Goal: Task Accomplishment & Management: Use online tool/utility

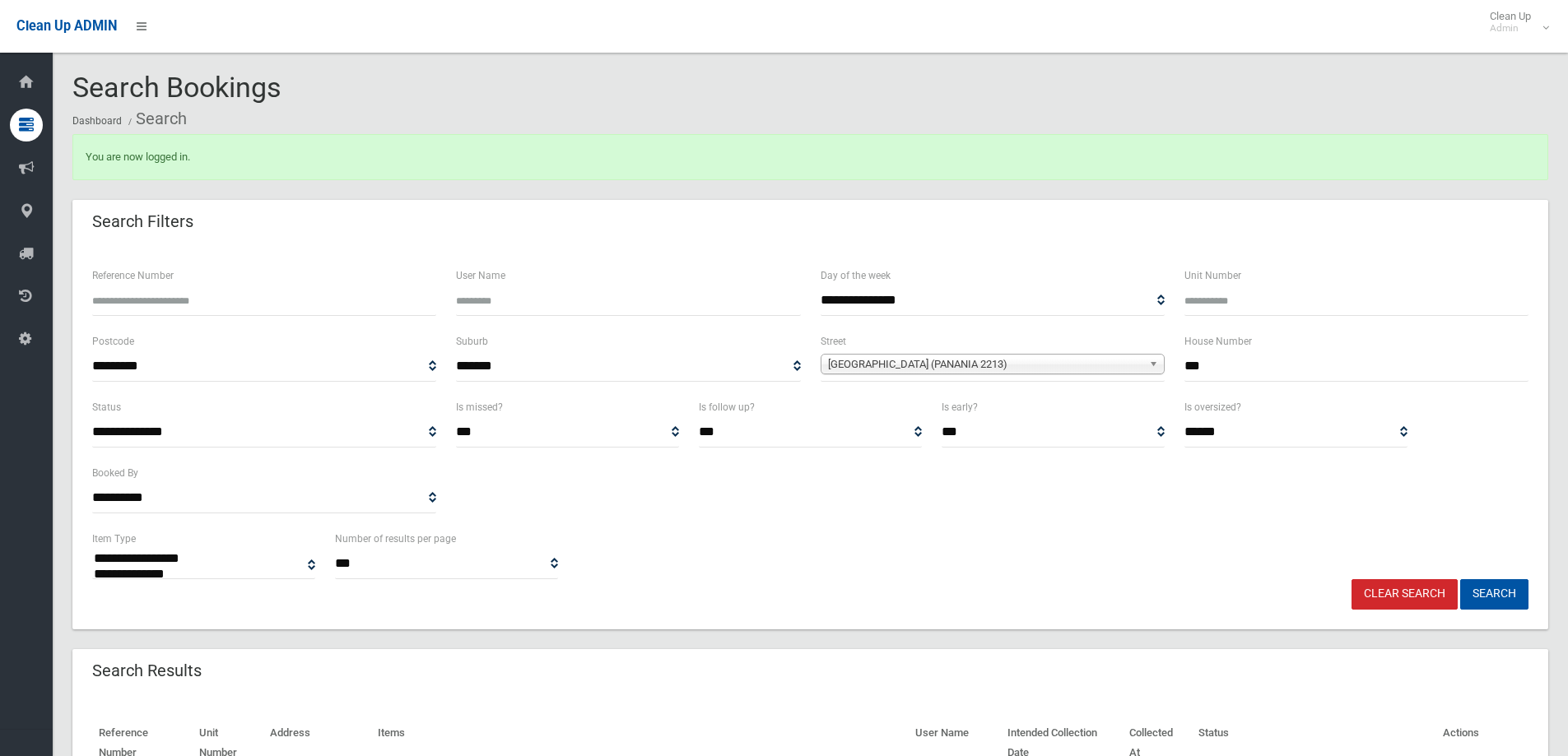
select select
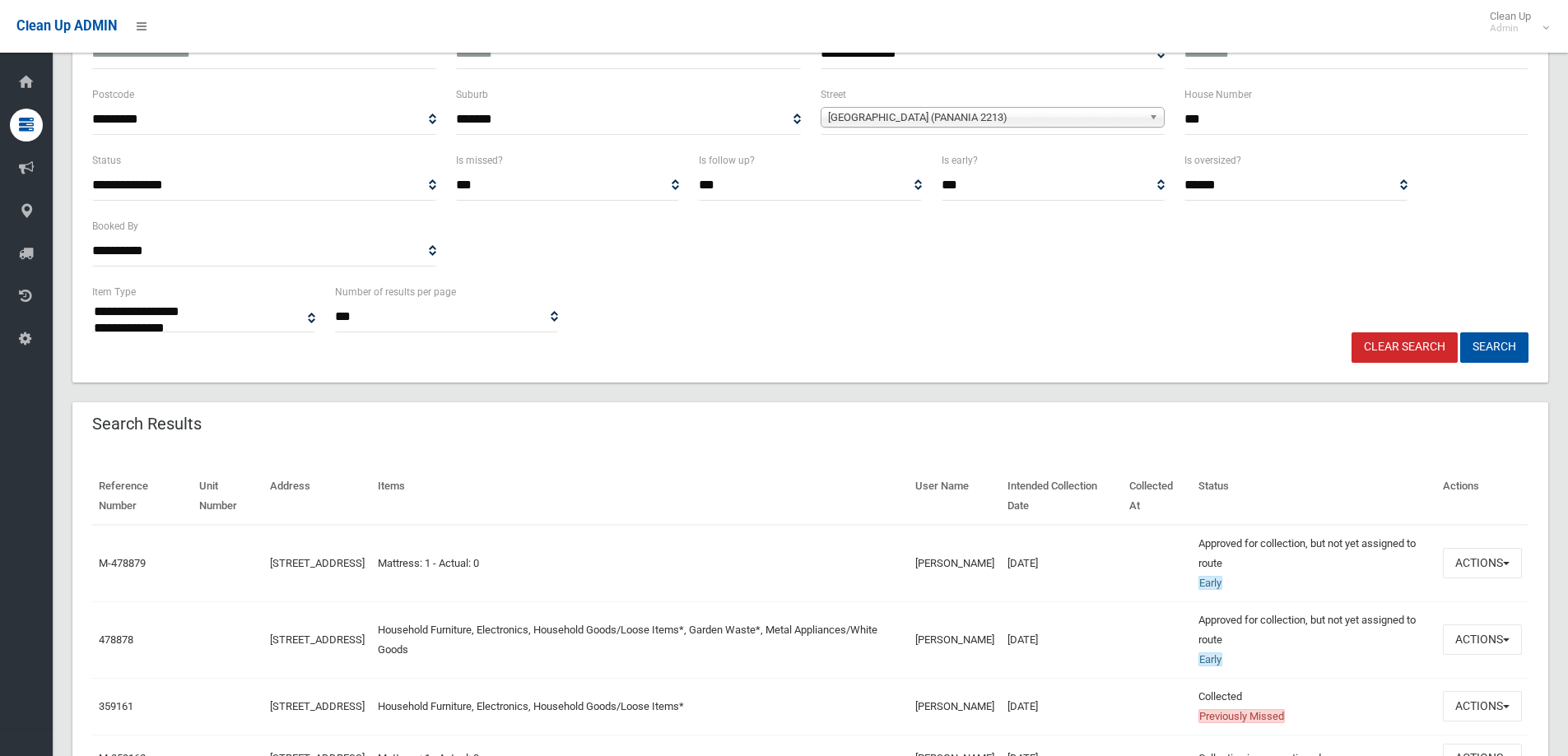
click at [1239, 112] on input "***" at bounding box center [1356, 120] width 344 height 31
type input "*"
click at [1151, 116] on b at bounding box center [1155, 118] width 14 height 19
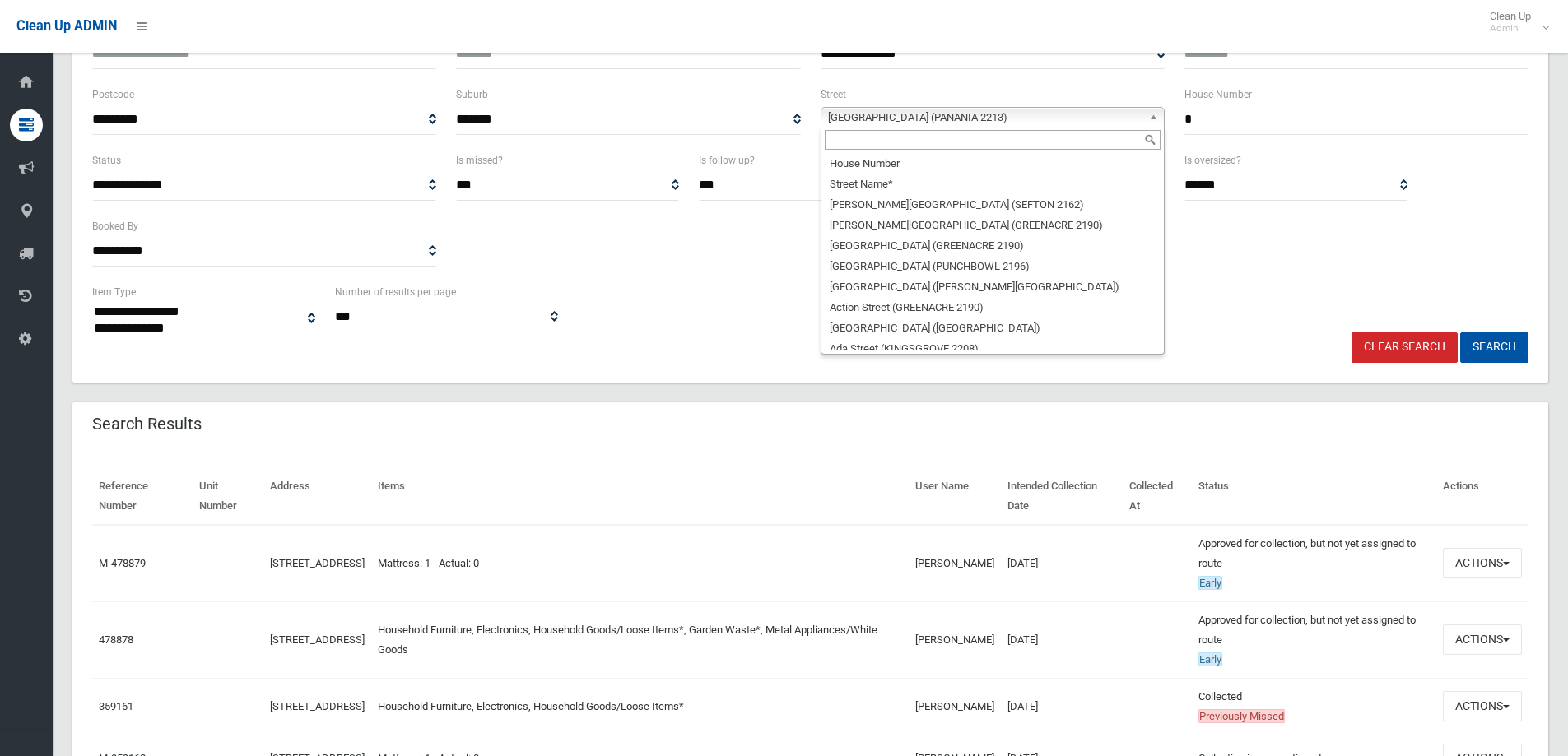
scroll to position [45914, 0]
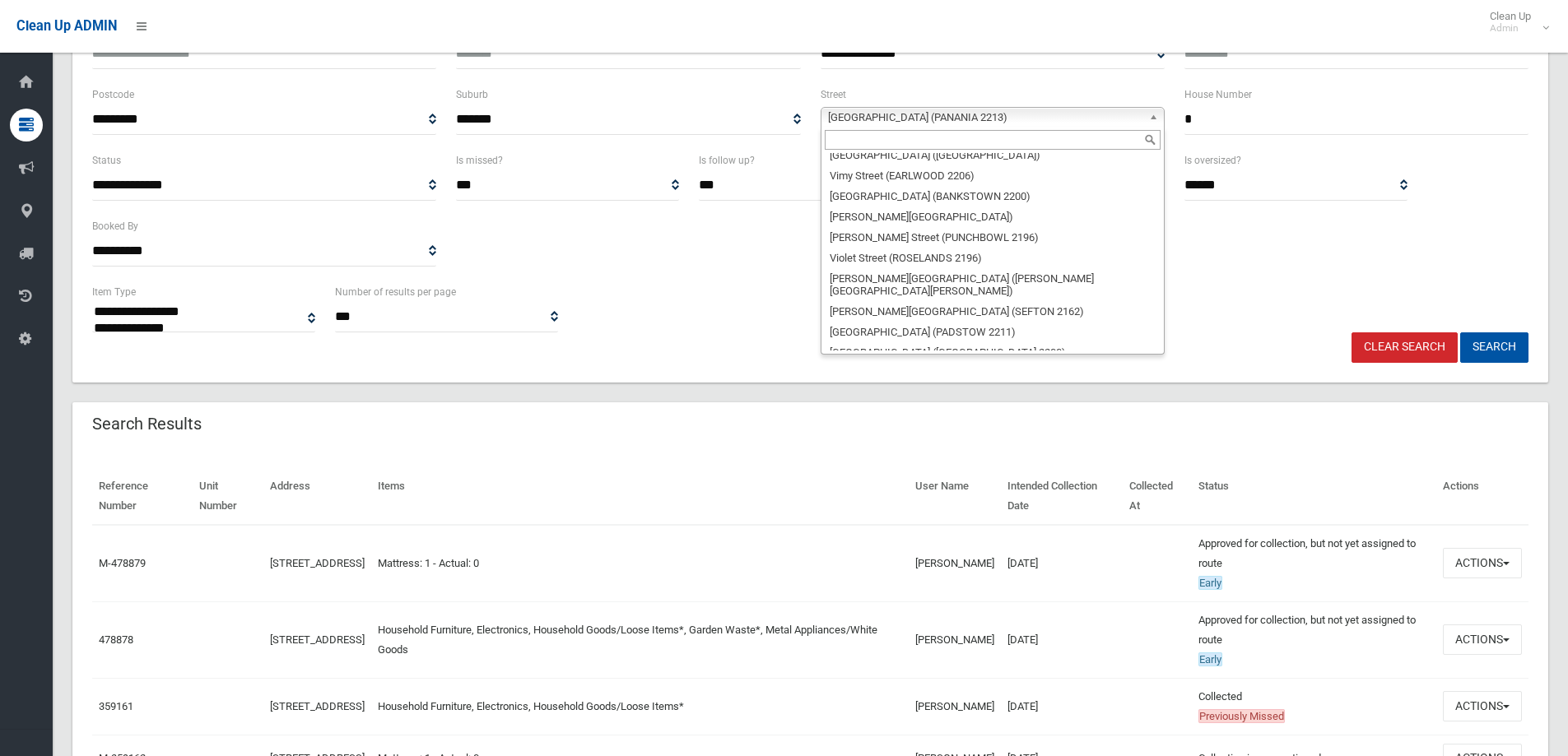
click at [1069, 130] on input "text" at bounding box center [993, 140] width 336 height 19
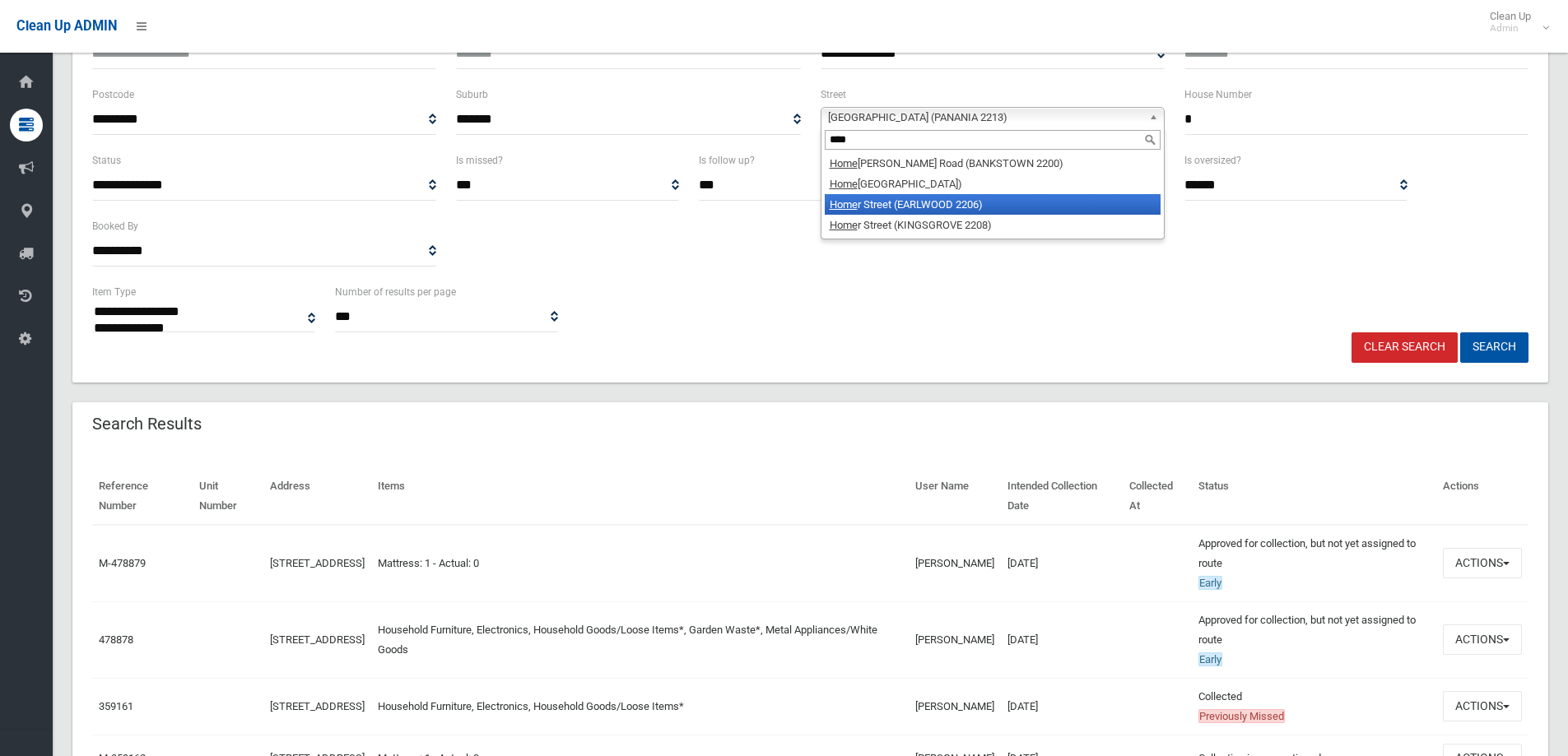
type input "****"
click at [999, 198] on li "Home r Street (EARLWOOD 2206)" at bounding box center [993, 204] width 336 height 20
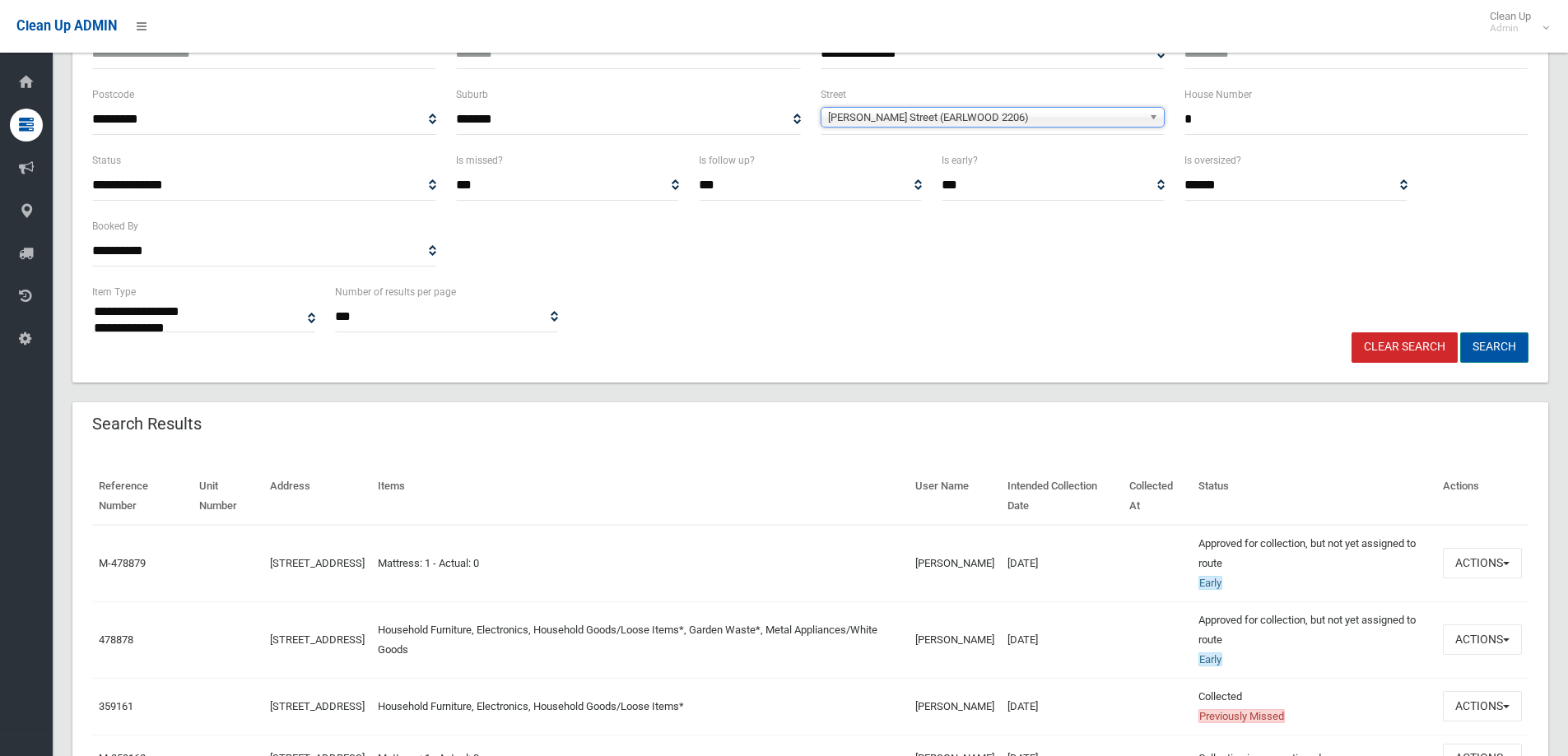
click at [1488, 348] on button "Search" at bounding box center [1495, 348] width 69 height 31
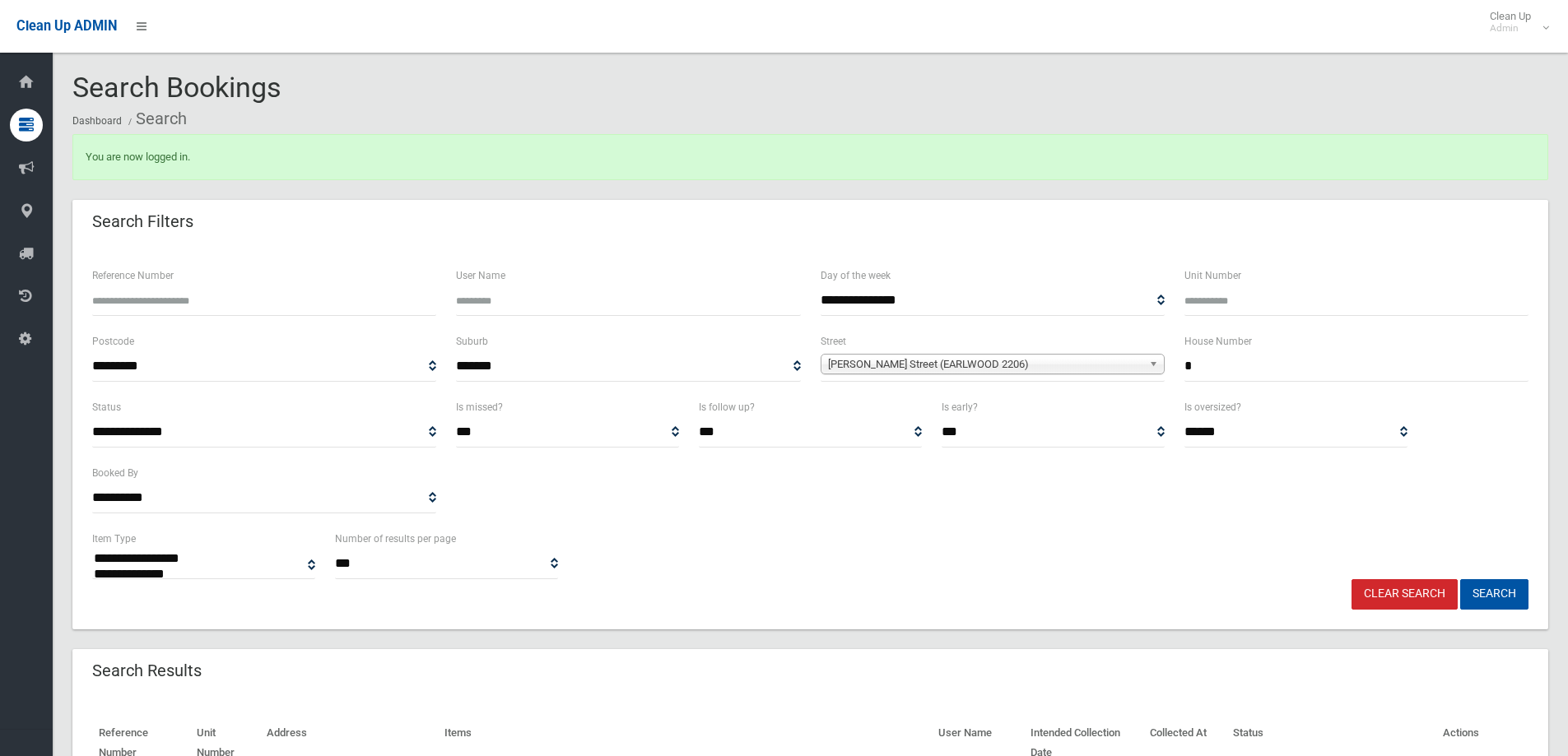
select select
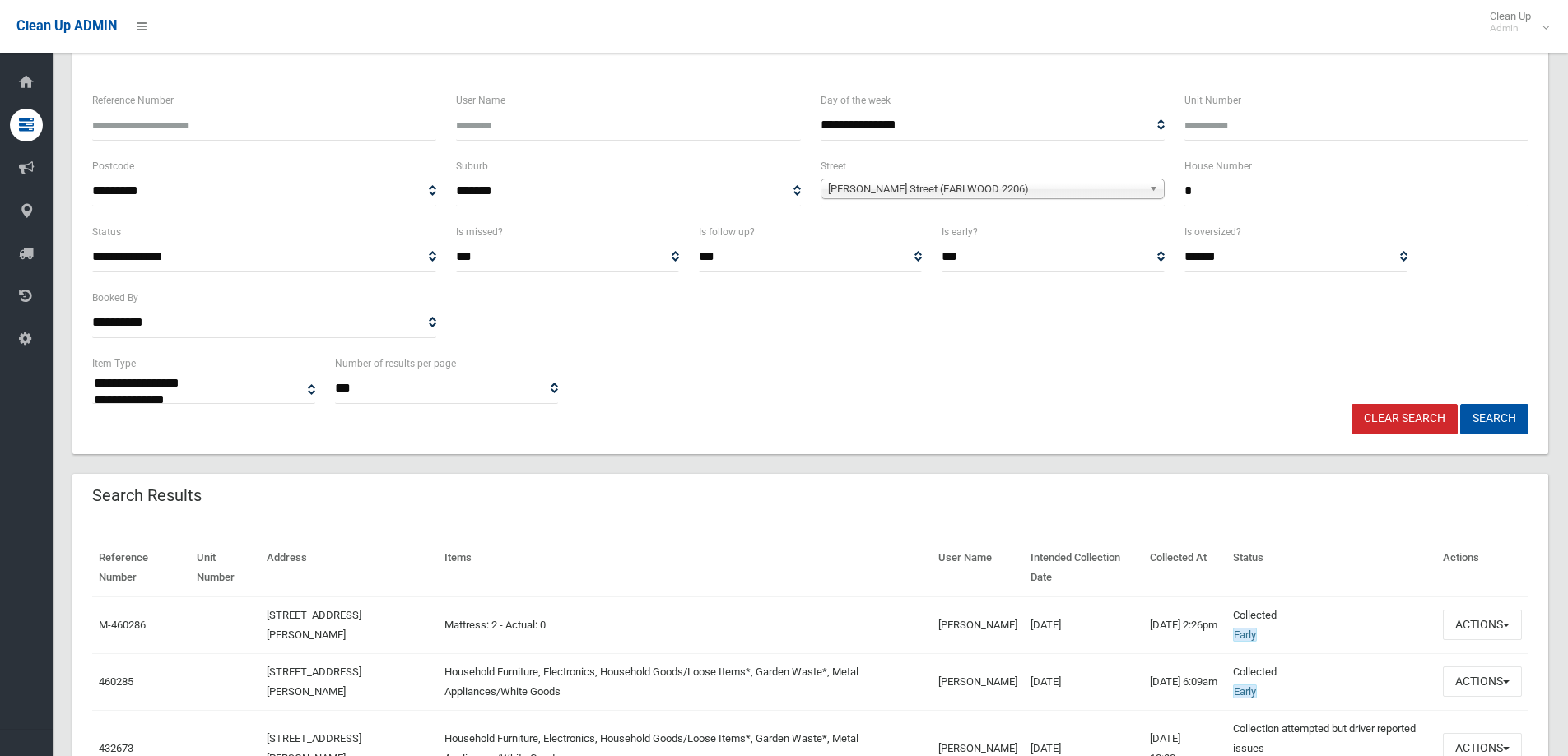
scroll to position [164, 0]
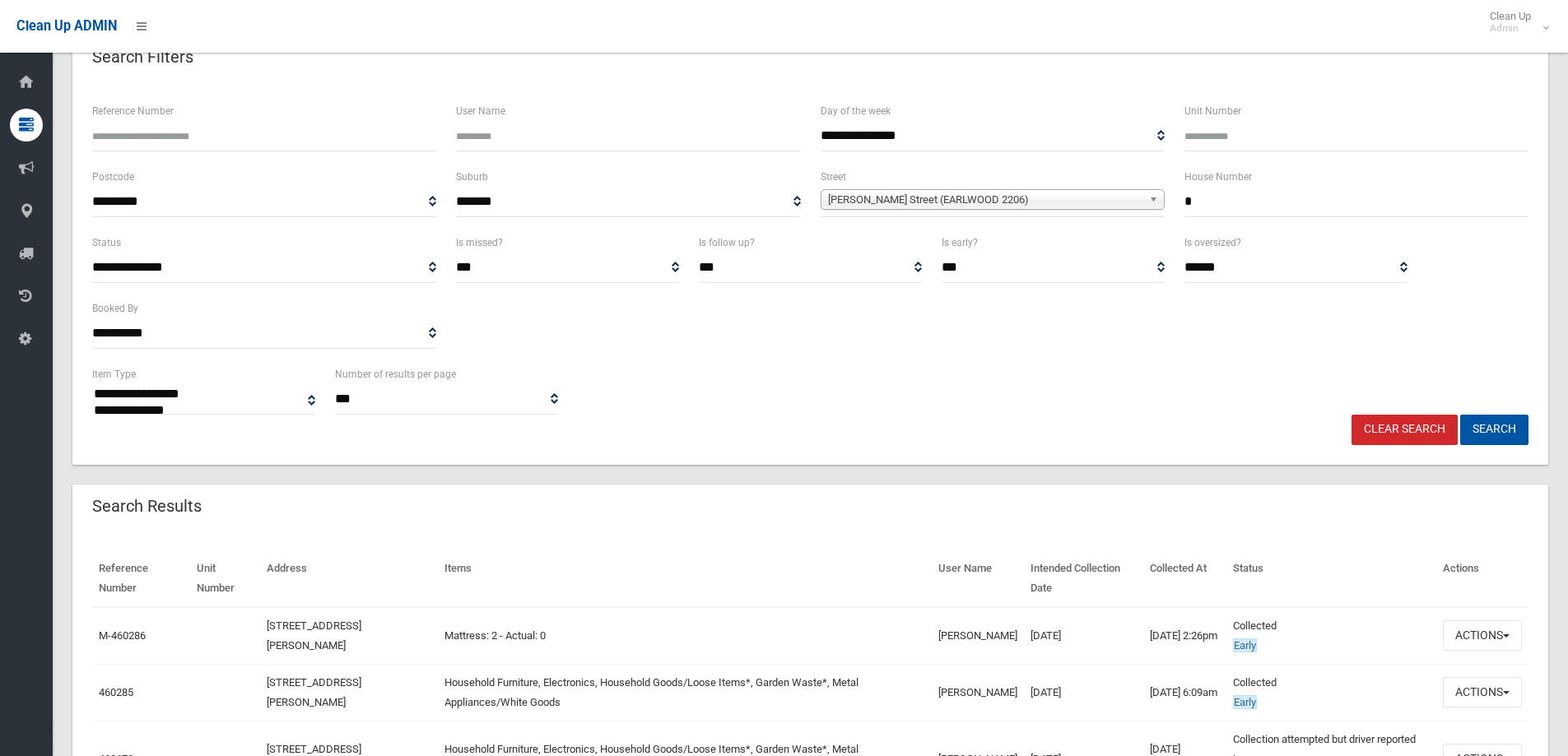
click at [1210, 203] on input "*" at bounding box center [1356, 202] width 344 height 31
type input "**"
click at [1157, 198] on b at bounding box center [1155, 200] width 14 height 19
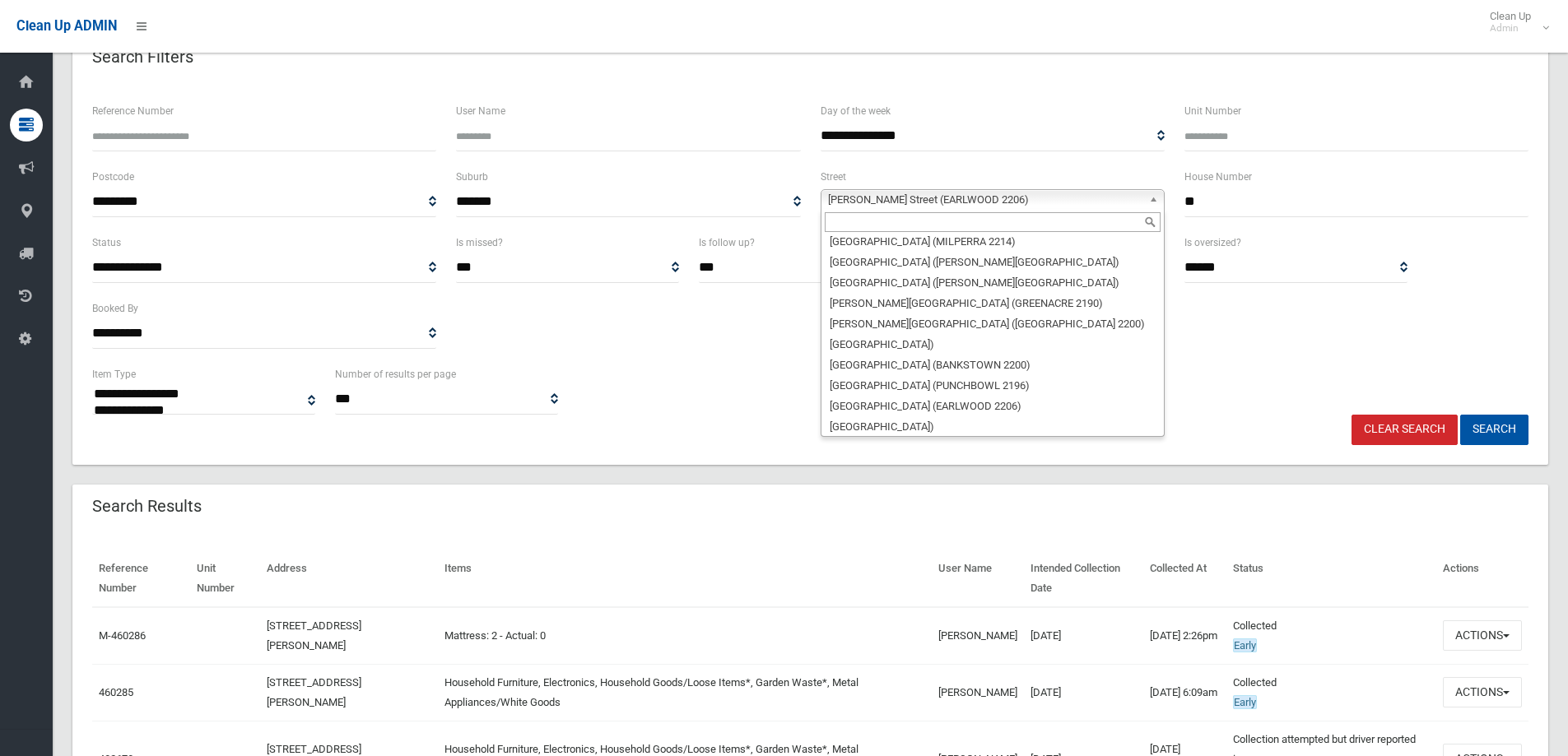
click at [1065, 211] on div at bounding box center [992, 221] width 342 height 26
click at [853, 225] on input "text" at bounding box center [993, 222] width 336 height 19
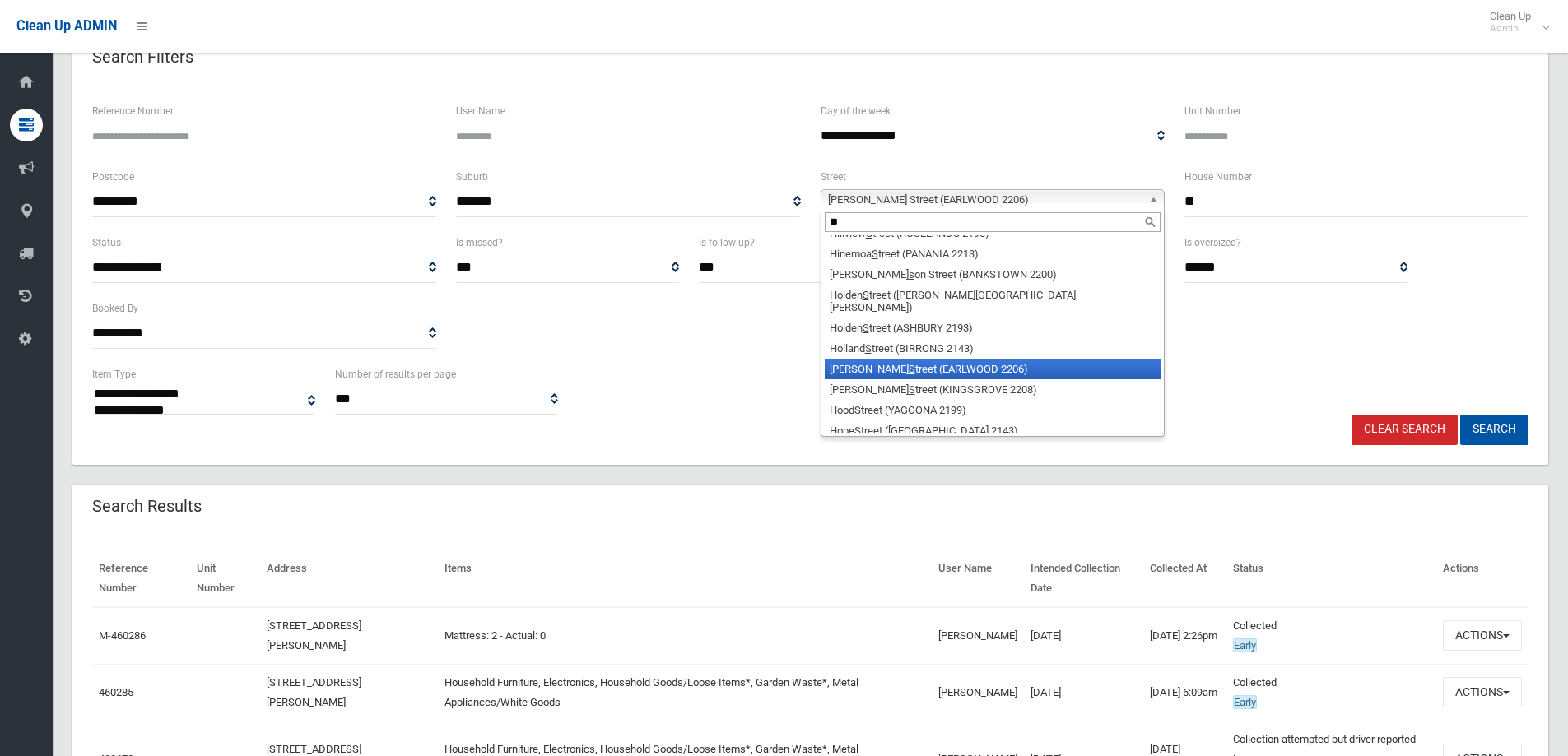
scroll to position [0, 0]
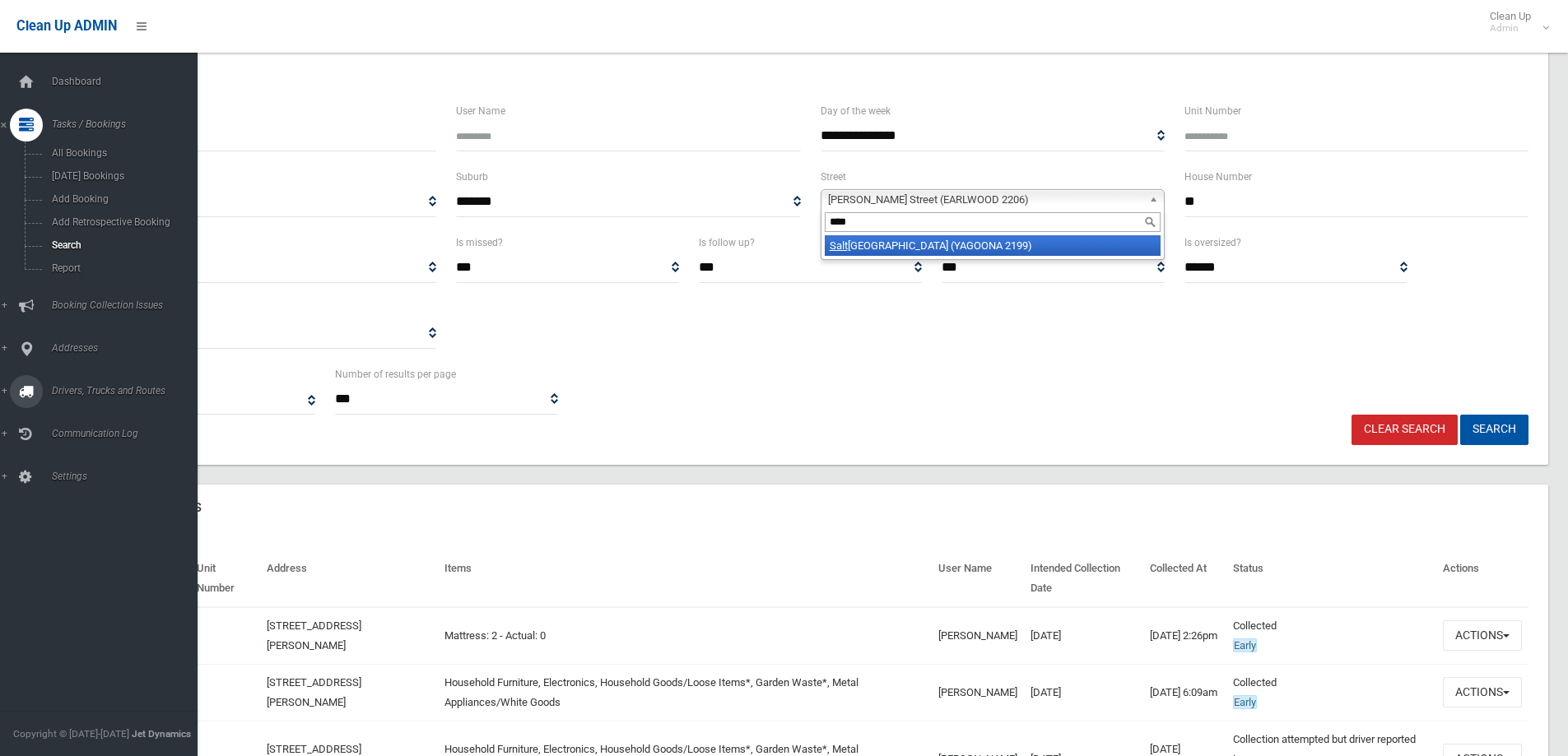
type input "****"
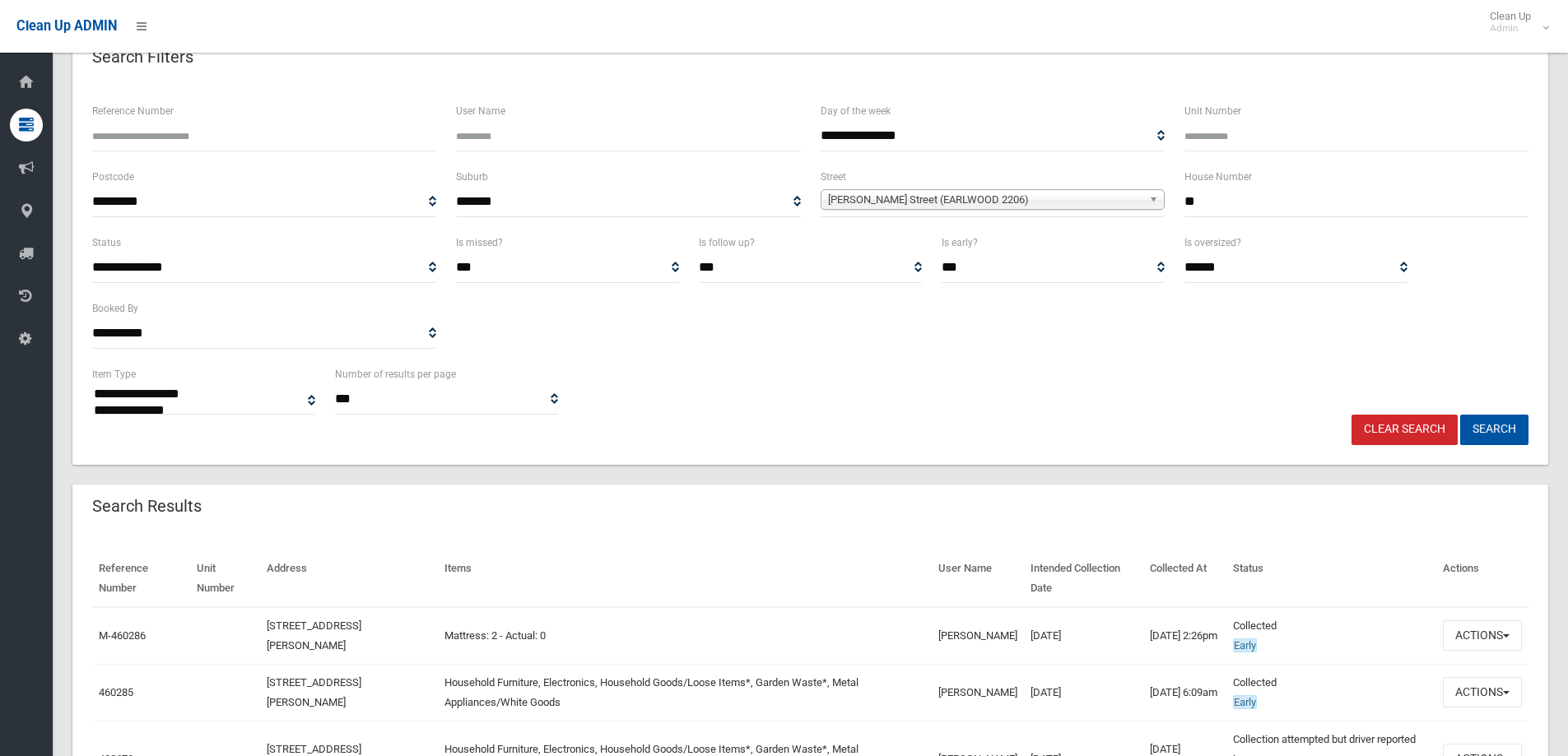
click at [1155, 196] on b at bounding box center [1155, 200] width 14 height 19
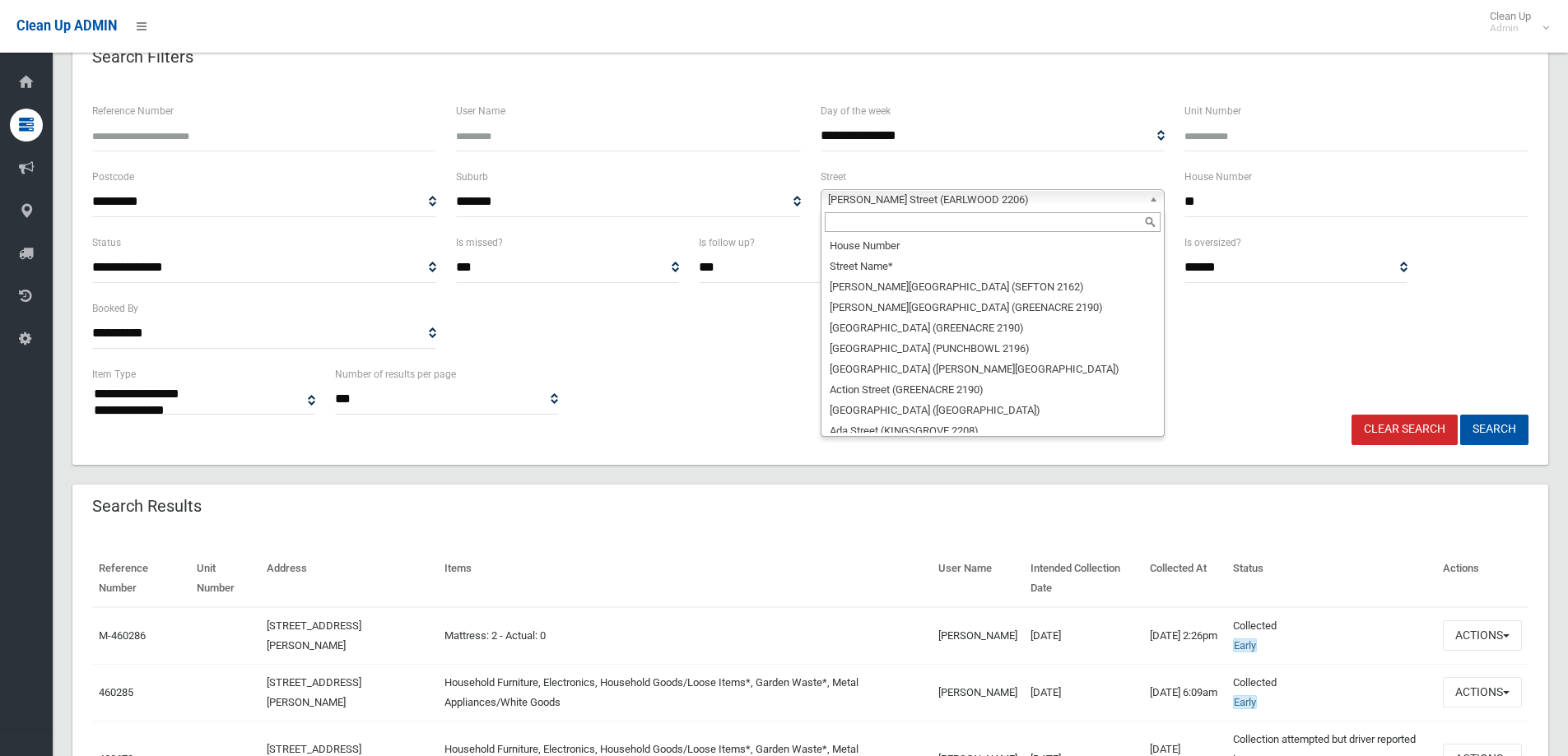
scroll to position [20452, 0]
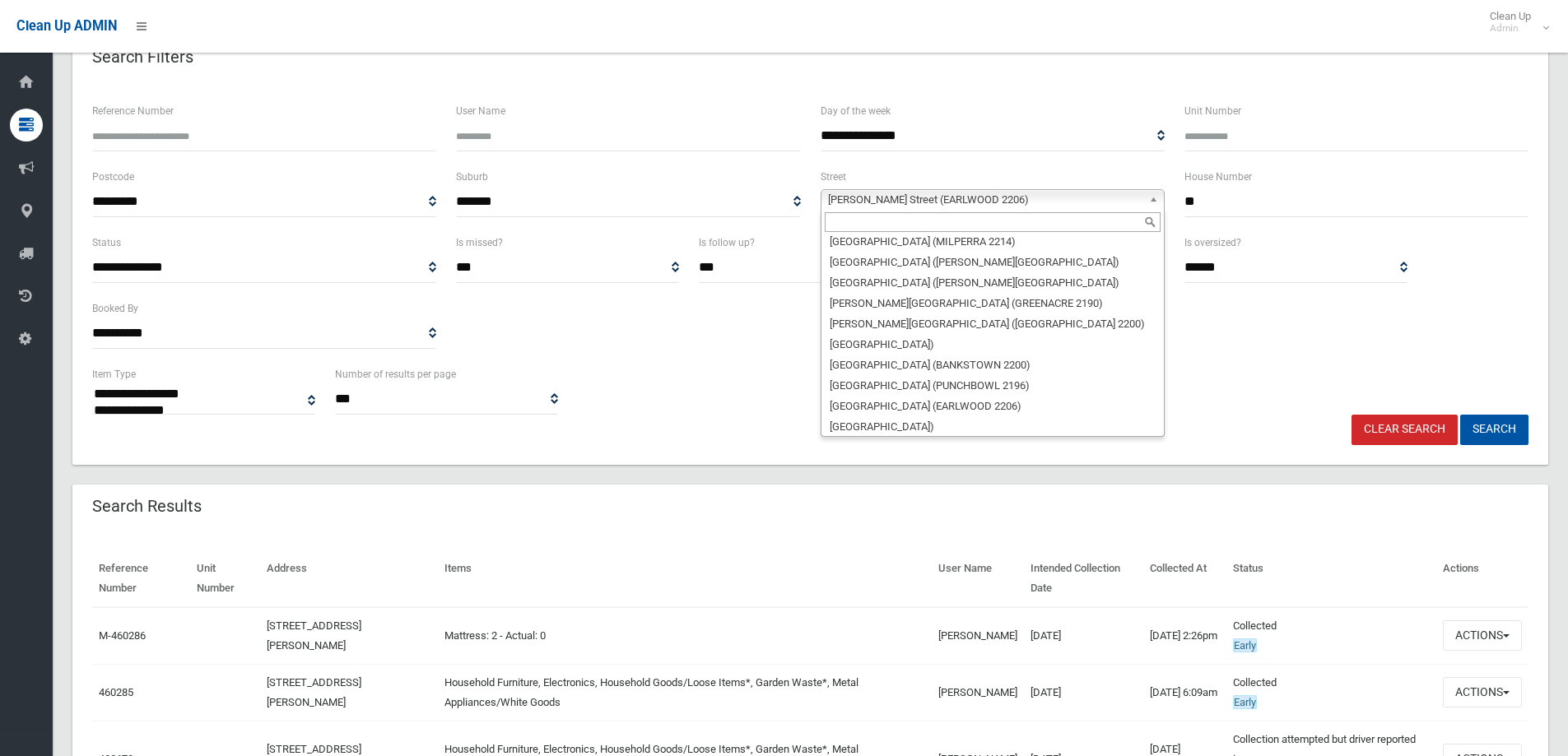
click at [1058, 222] on input "text" at bounding box center [993, 222] width 336 height 19
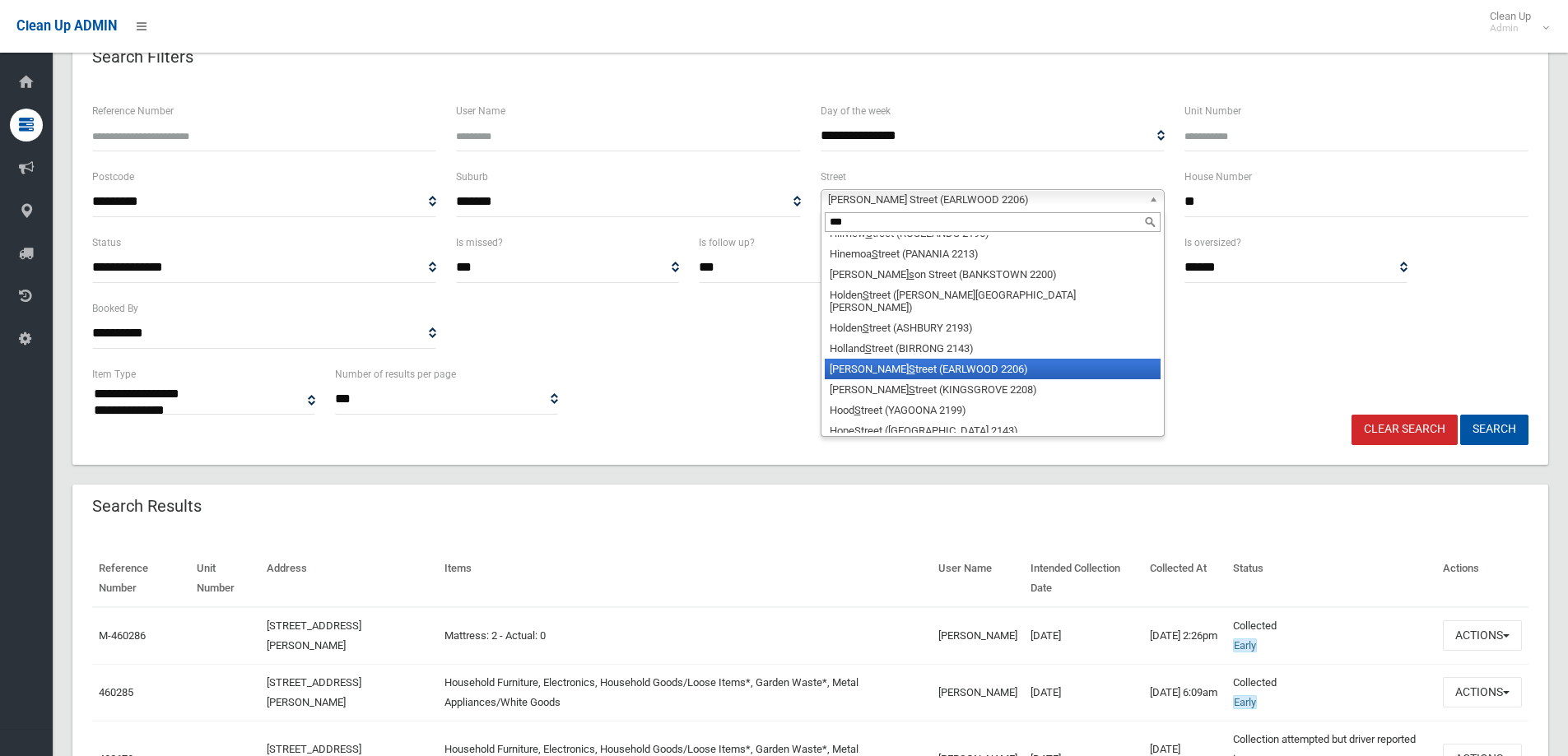
scroll to position [0, 0]
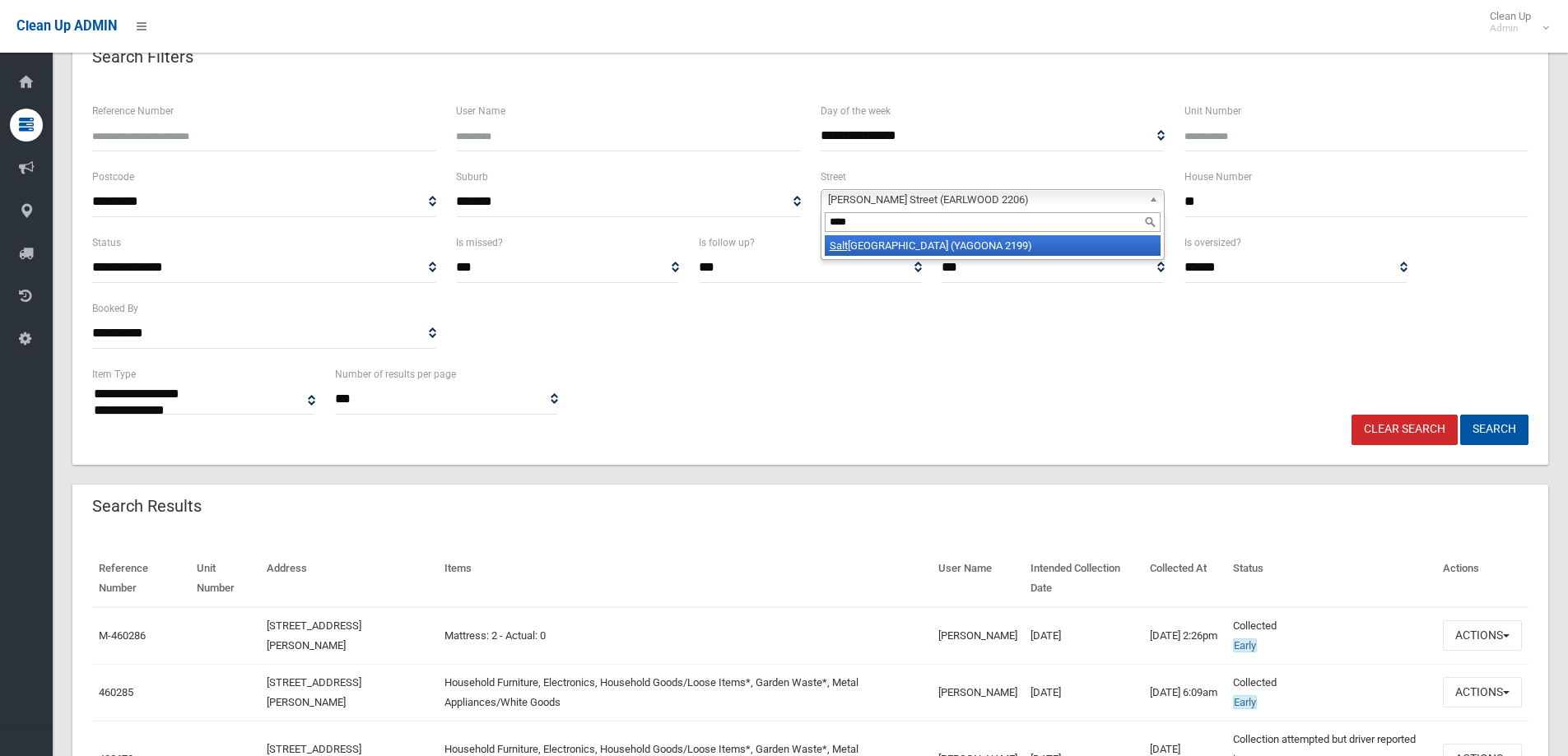
type input "****"
click at [908, 248] on li "Salt ash Street (YAGOONA 2199)" at bounding box center [993, 245] width 336 height 20
click at [1494, 428] on button "Search" at bounding box center [1495, 430] width 69 height 31
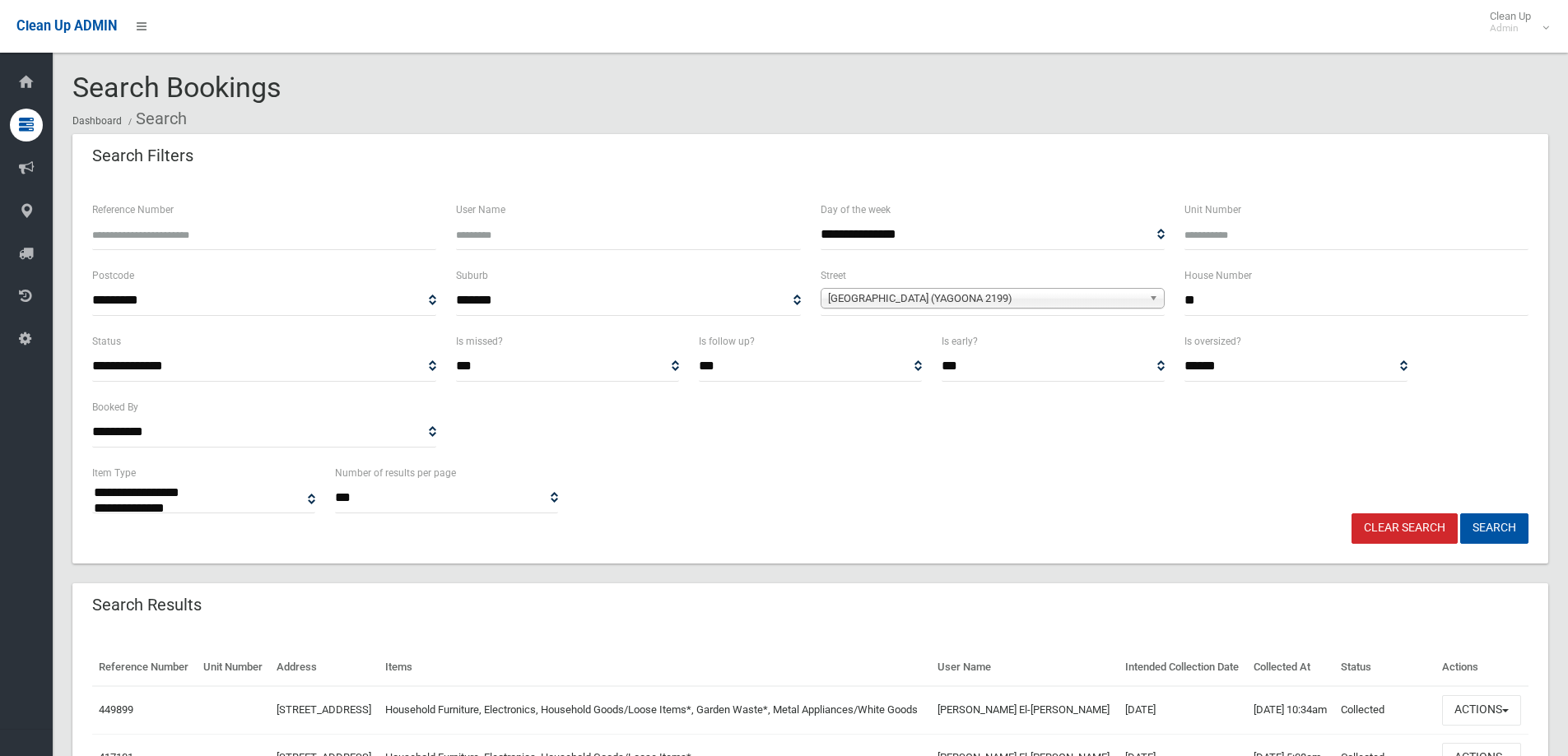
select select
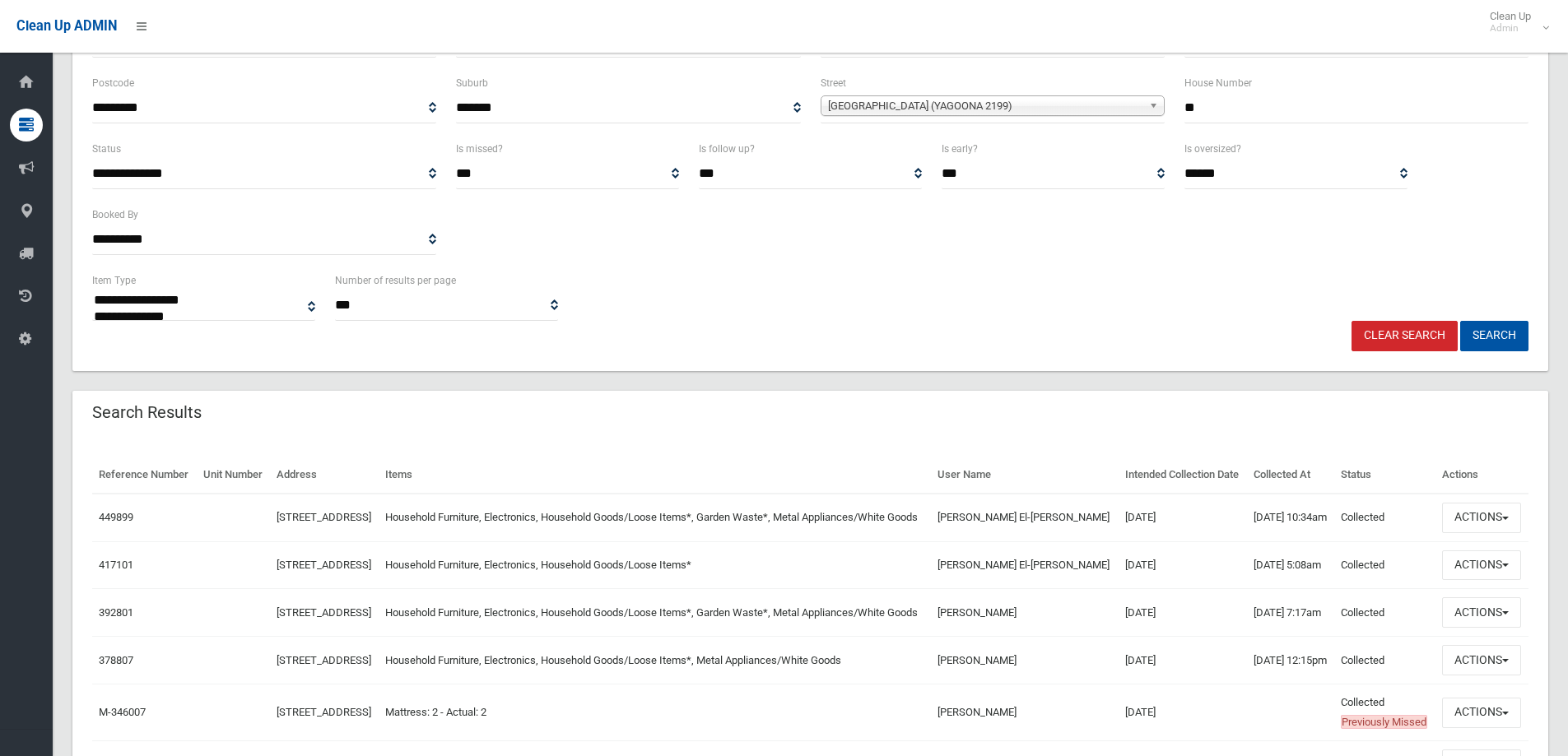
scroll to position [238, 0]
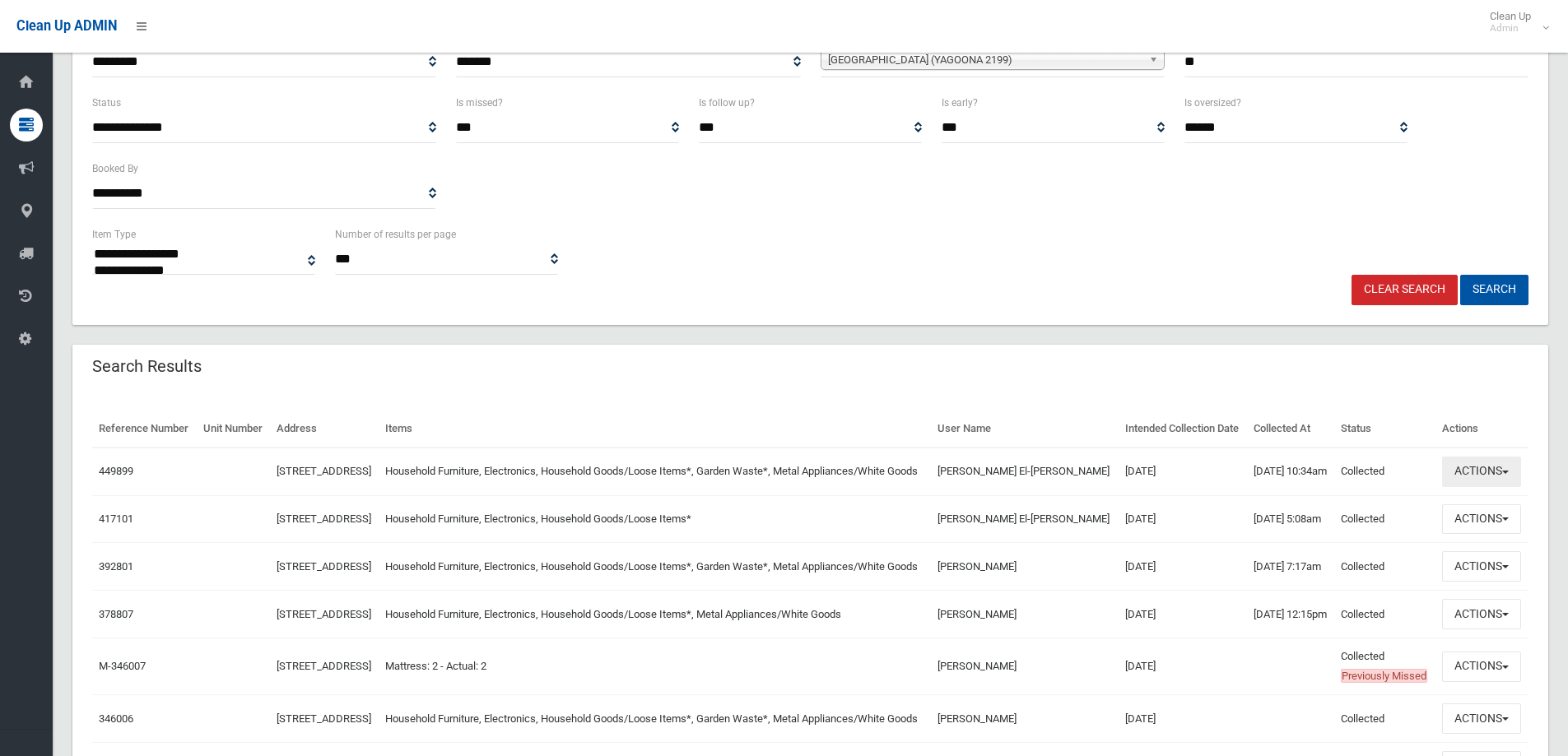
click at [1511, 487] on button "Actions" at bounding box center [1482, 472] width 79 height 31
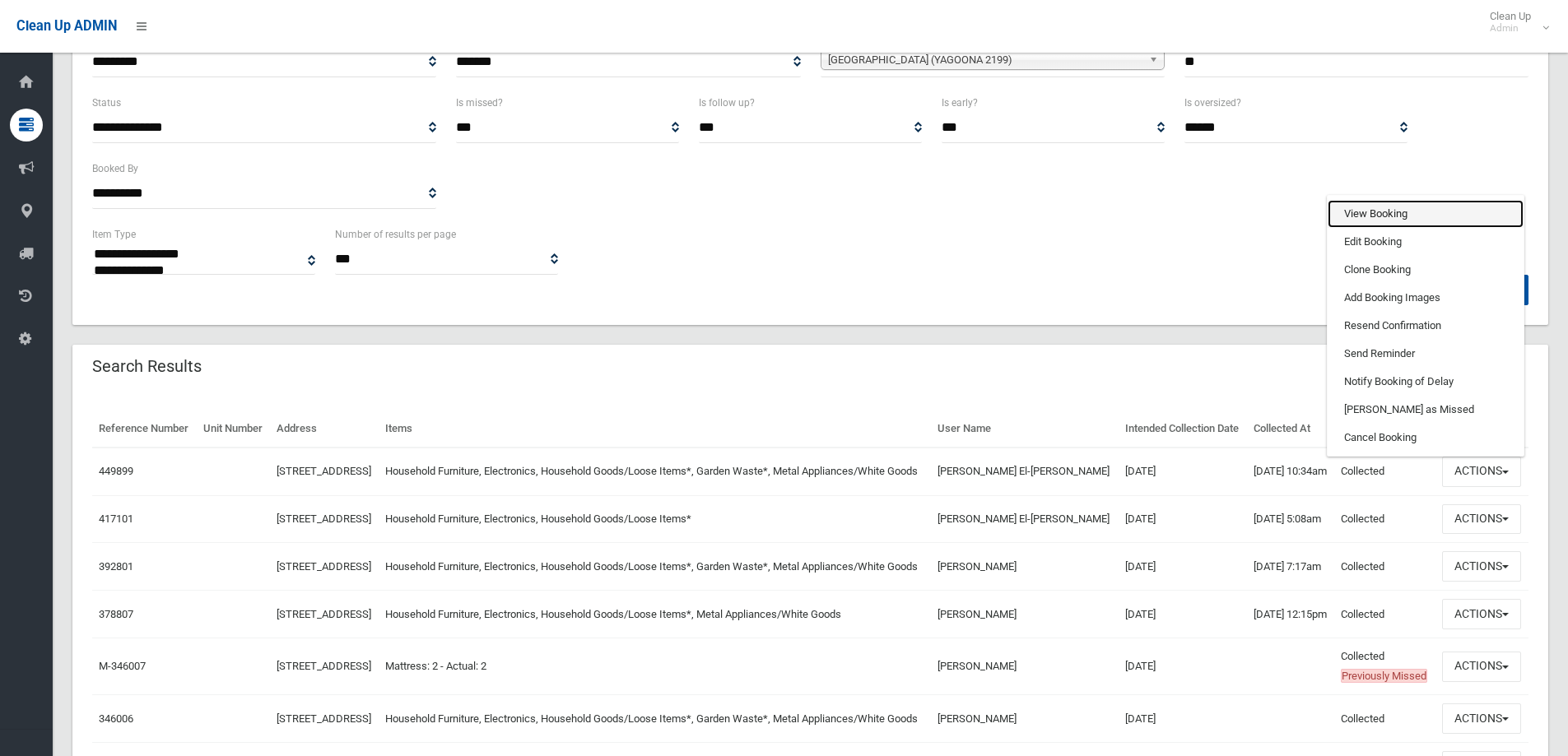
click at [1396, 228] on link "View Booking" at bounding box center [1425, 213] width 196 height 28
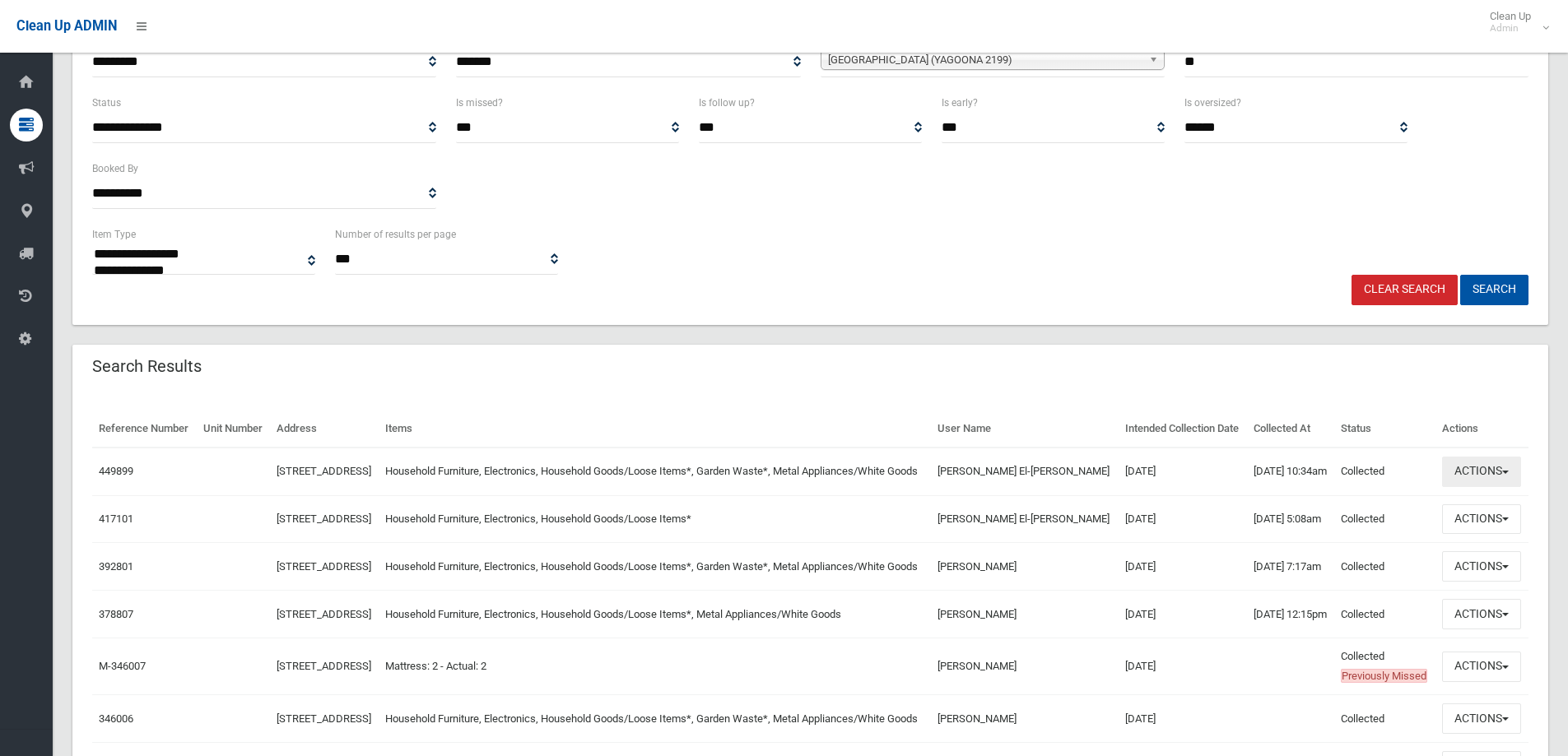
click at [1510, 487] on button "Actions" at bounding box center [1482, 472] width 79 height 31
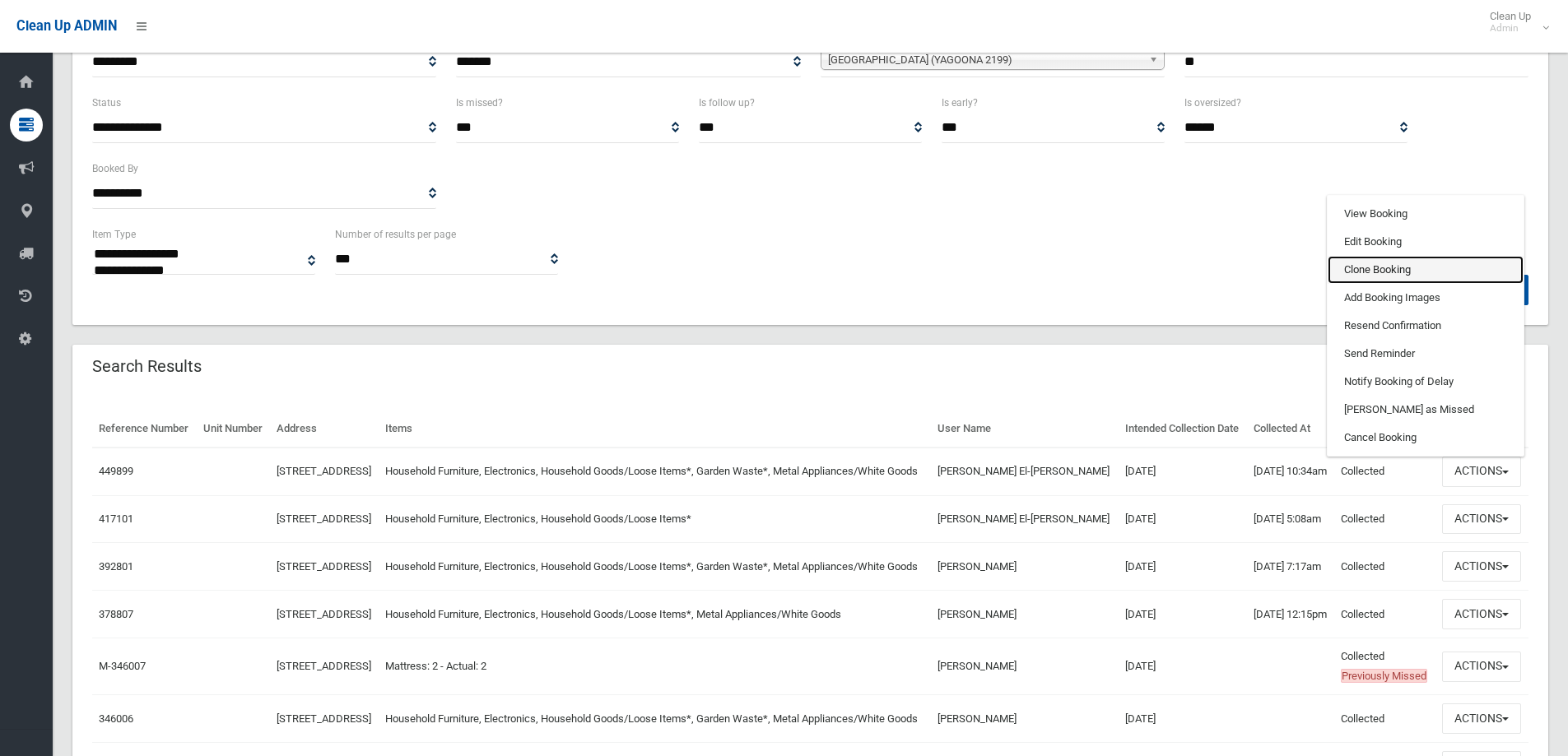
click at [1413, 284] on link "Clone Booking" at bounding box center [1425, 269] width 196 height 28
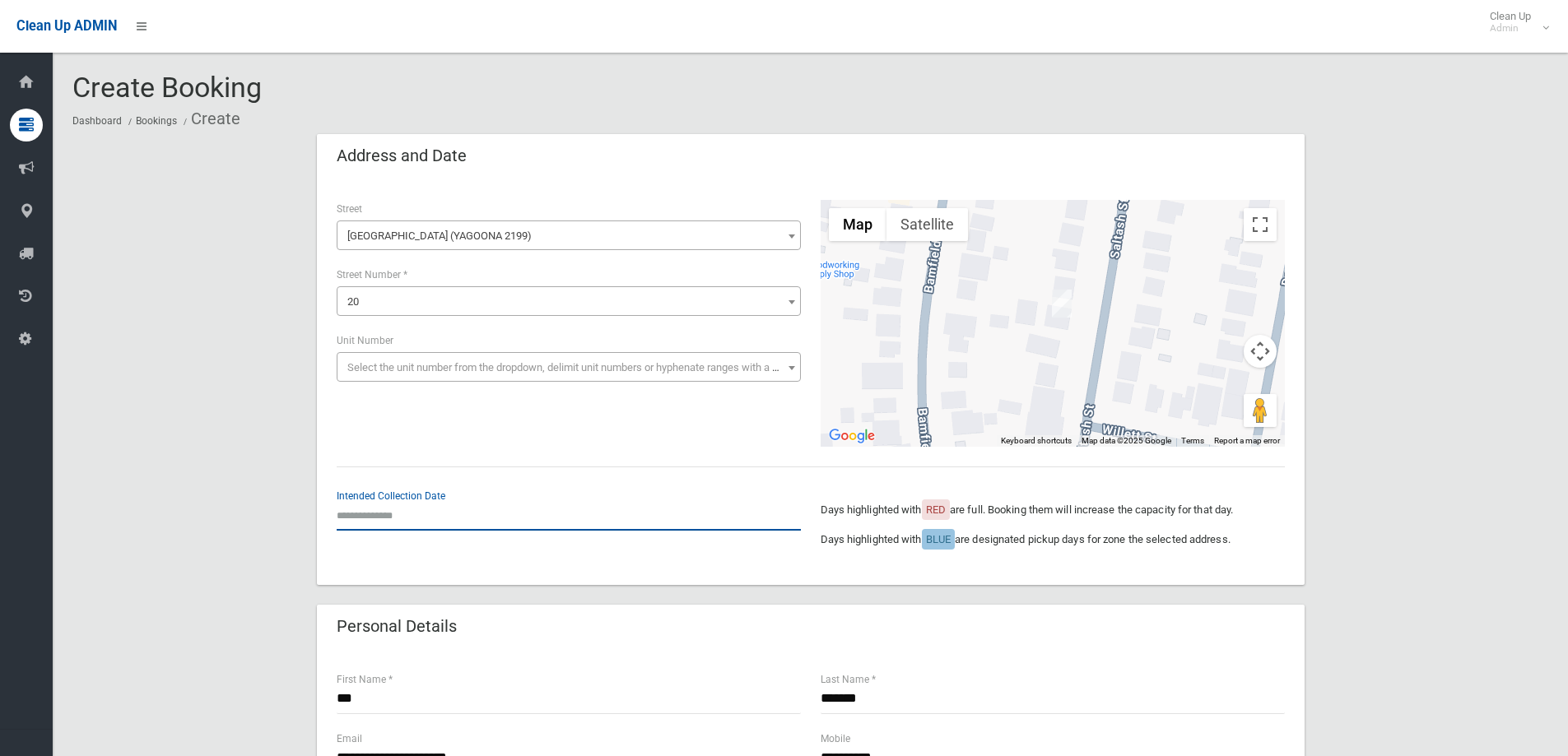
click at [379, 519] on input "text" at bounding box center [568, 516] width 465 height 31
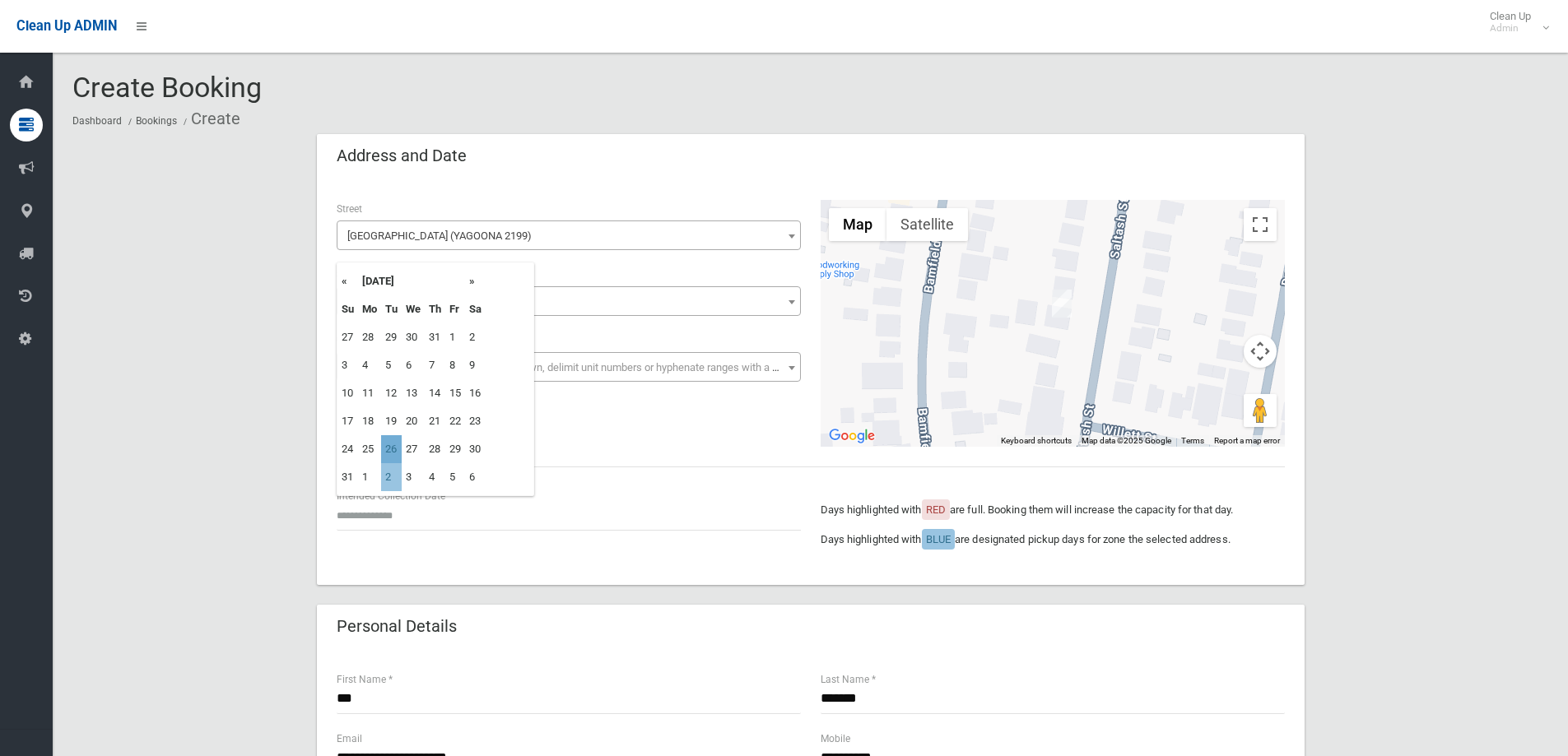
click at [389, 448] on td "26" at bounding box center [391, 449] width 20 height 28
type input "**********"
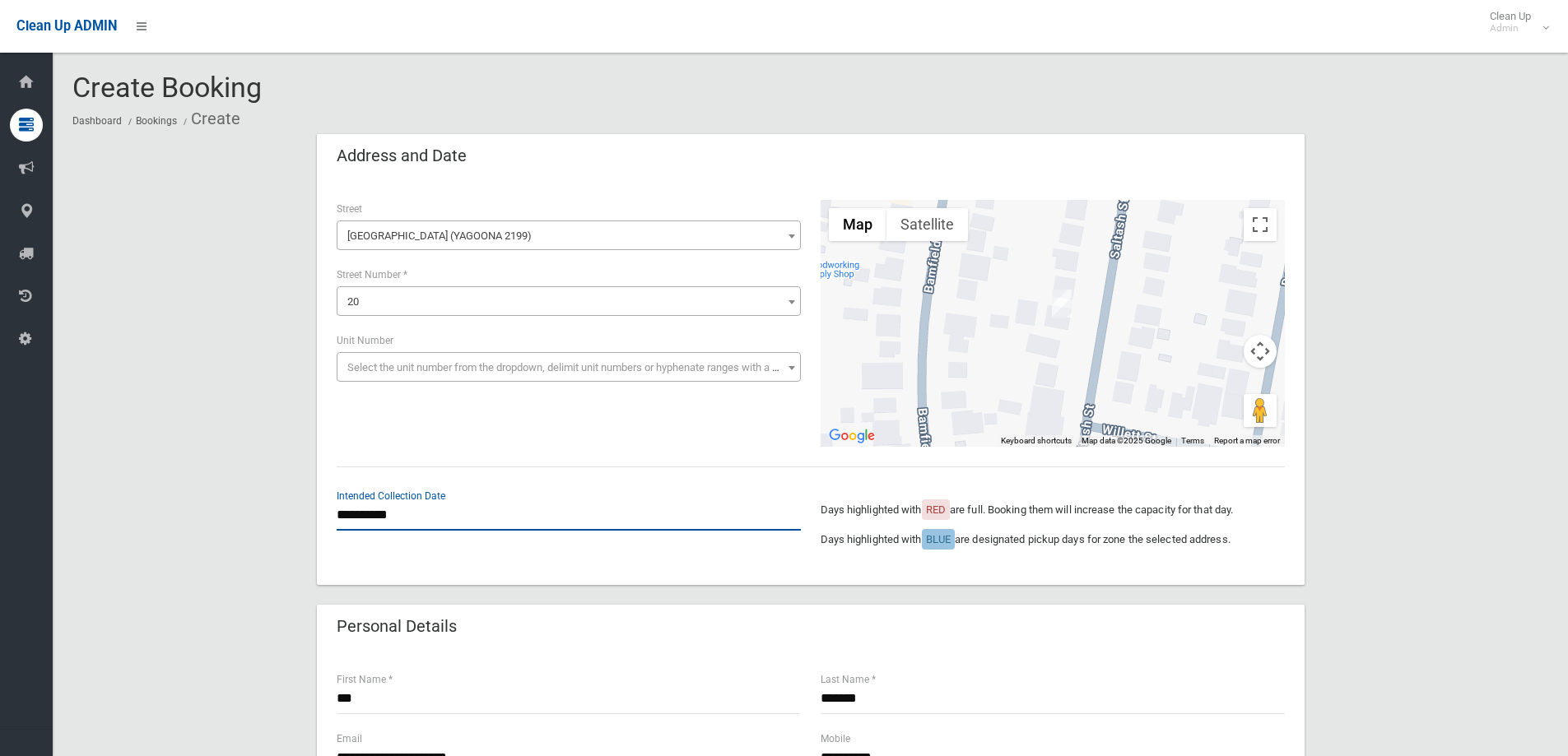
click at [387, 514] on input "**********" at bounding box center [568, 516] width 465 height 31
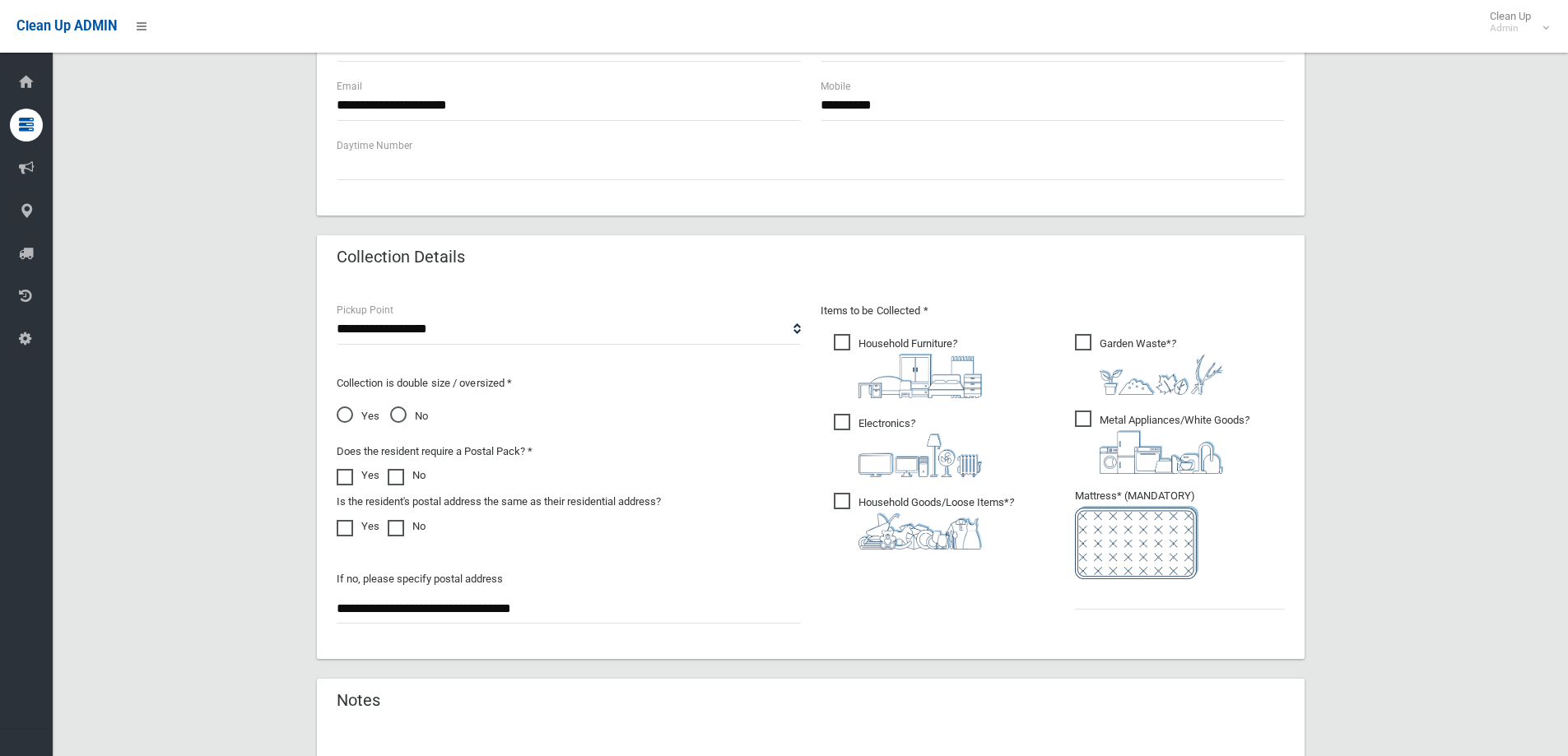
scroll to position [658, 0]
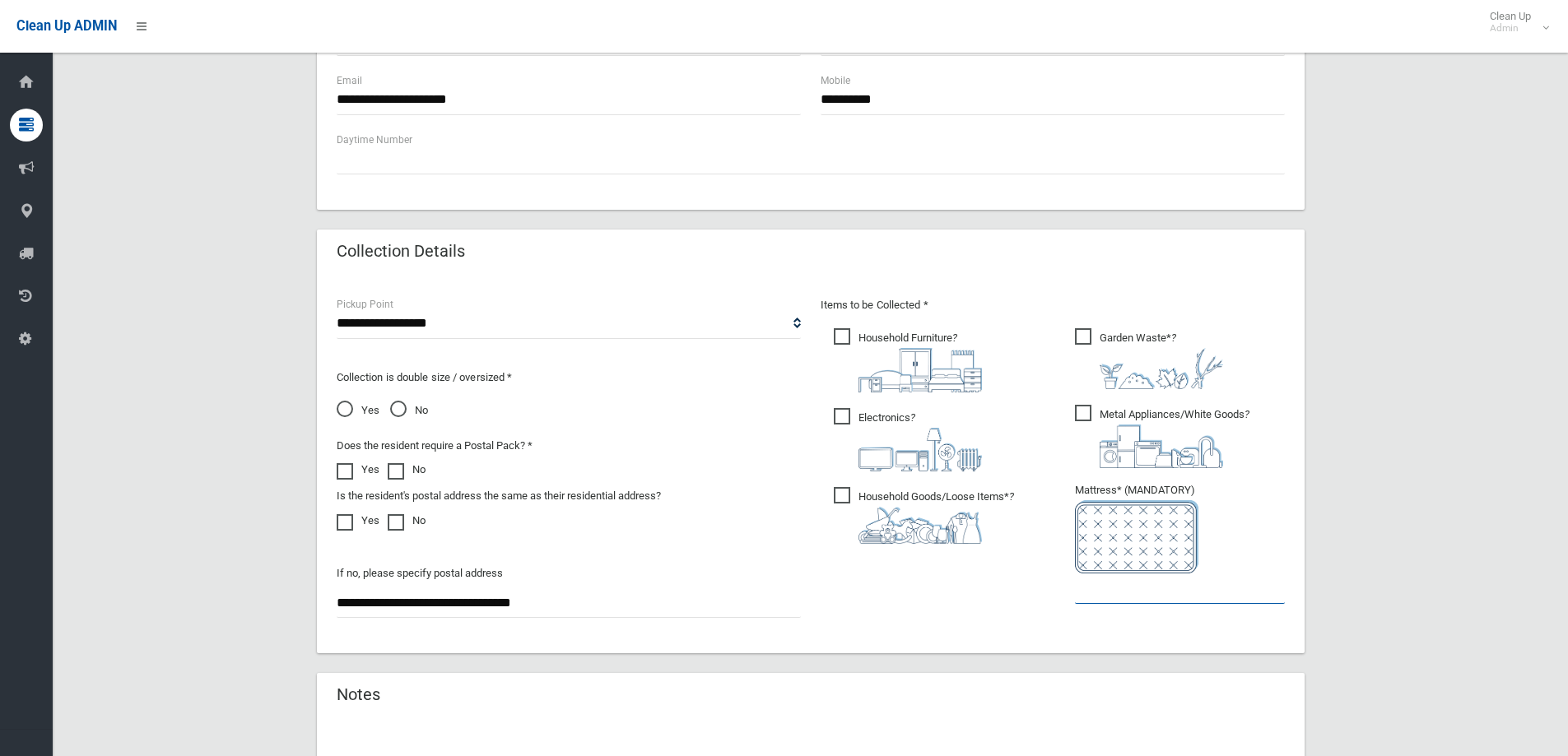
click at [1114, 599] on input "text" at bounding box center [1180, 589] width 210 height 31
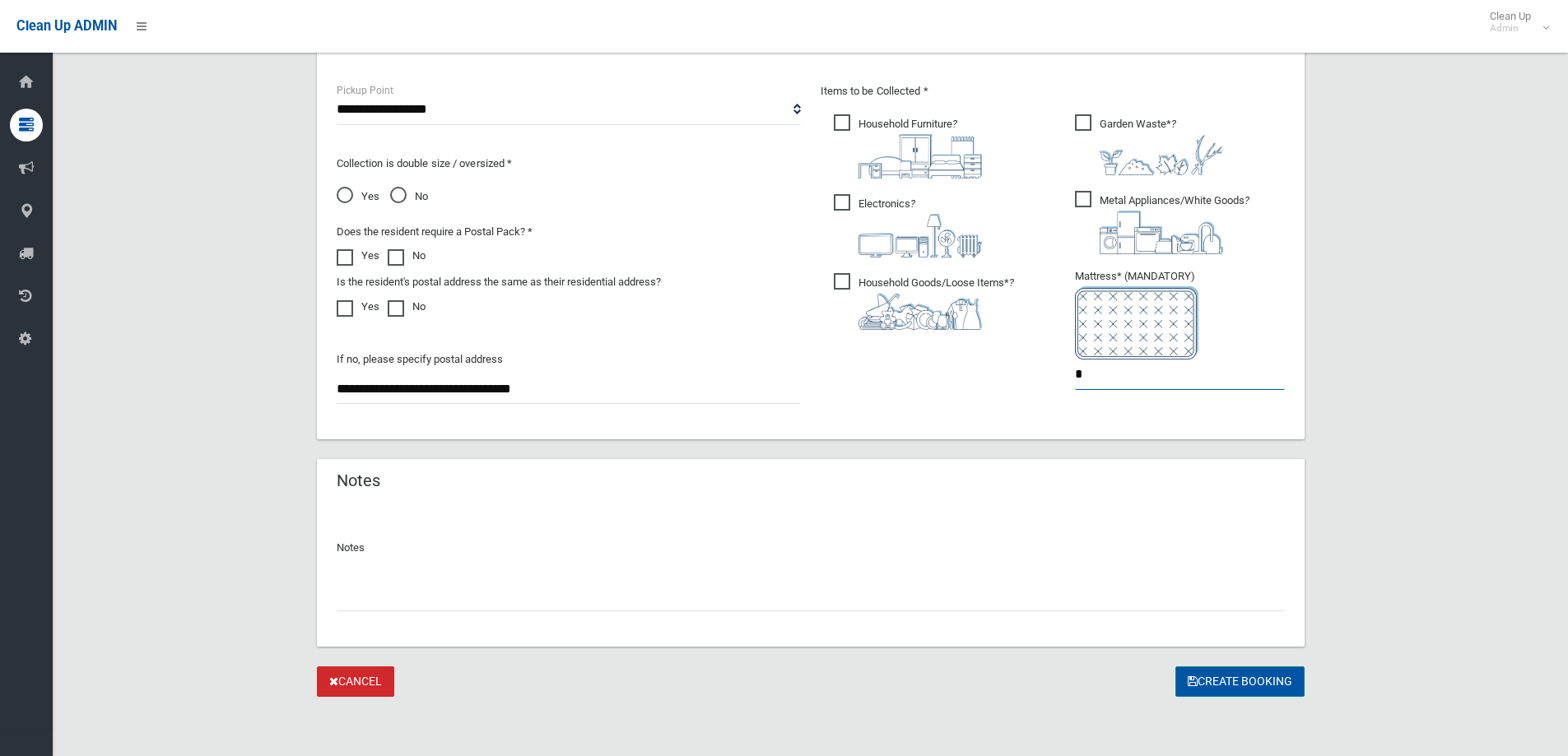
type input "*"
click at [1222, 682] on button "Create Booking" at bounding box center [1240, 682] width 129 height 31
